Goal: Task Accomplishment & Management: Complete application form

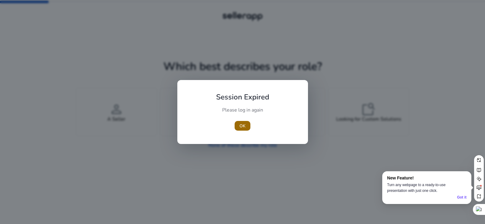
click at [245, 124] on span "OK" at bounding box center [243, 126] width 6 height 6
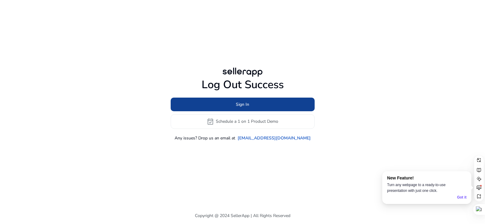
click at [240, 103] on span "Sign In" at bounding box center [242, 104] width 13 height 6
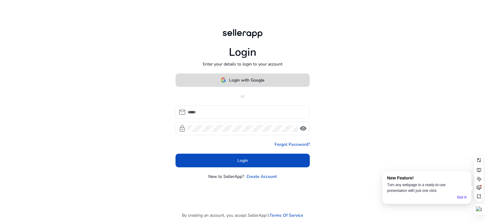
click at [242, 80] on span "Login with Google" at bounding box center [246, 80] width 35 height 6
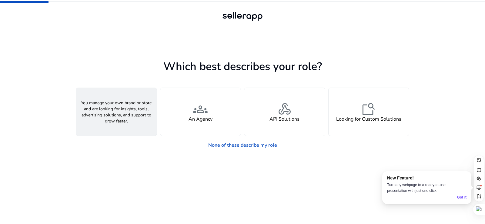
click at [115, 112] on span "person" at bounding box center [116, 109] width 15 height 15
